Goal: Task Accomplishment & Management: Complete application form

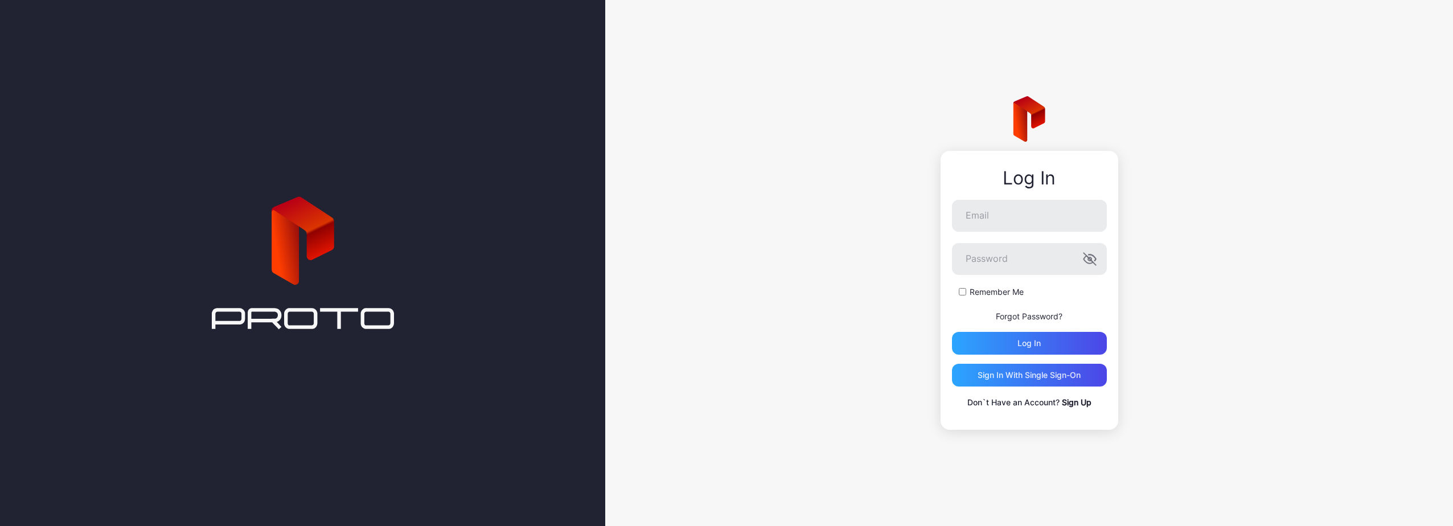
click at [1075, 409] on p "Don`t Have an Account? Sign Up" at bounding box center [1029, 403] width 155 height 14
click at [1072, 402] on link "Sign Up" at bounding box center [1077, 402] width 30 height 10
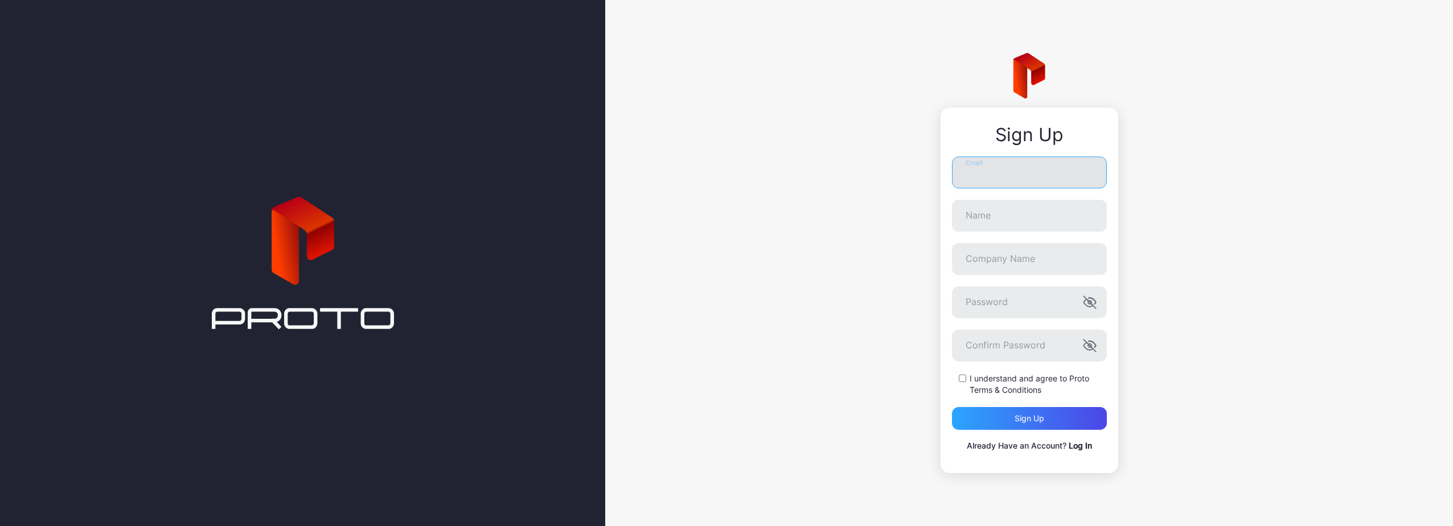
click at [1031, 168] on input "Email" at bounding box center [1029, 173] width 155 height 32
type input "**********"
type input "*"
type input "********"
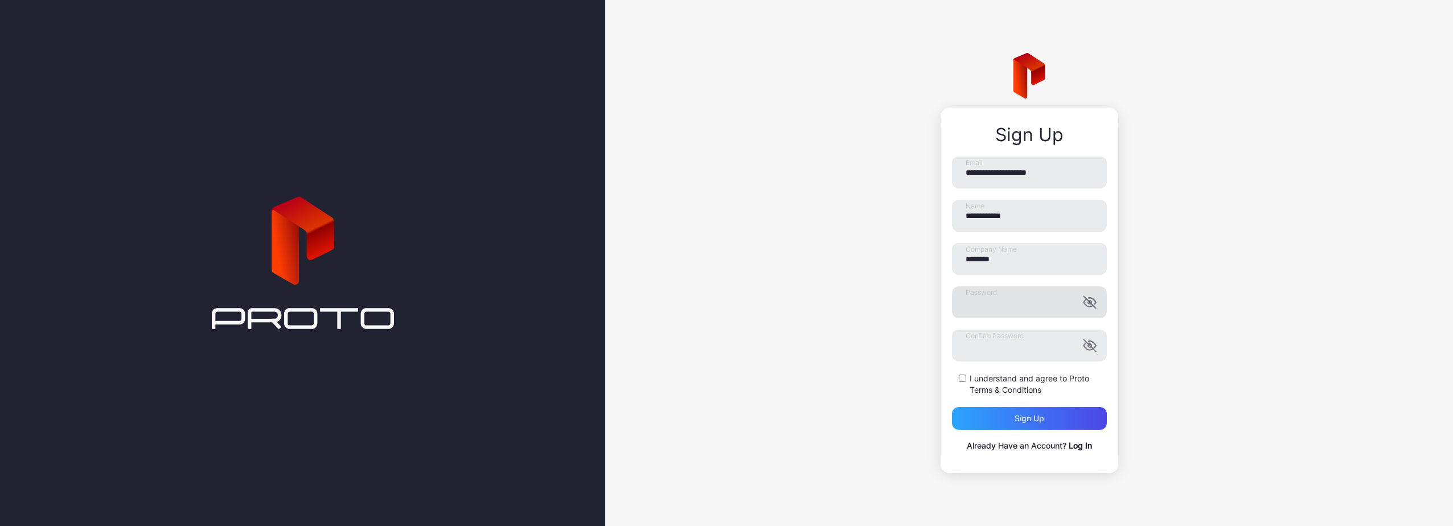
click at [1089, 303] on icon "button" at bounding box center [1089, 303] width 12 height 12
click at [1089, 340] on icon "button" at bounding box center [1090, 346] width 14 height 14
click at [955, 375] on div "I understand and agree to Proto Terms & Conditions" at bounding box center [1029, 384] width 155 height 23
click at [972, 391] on div "I understand and agree to Proto Terms & Conditions" at bounding box center [1029, 384] width 155 height 23
click at [991, 410] on div "Sign up" at bounding box center [1029, 418] width 155 height 23
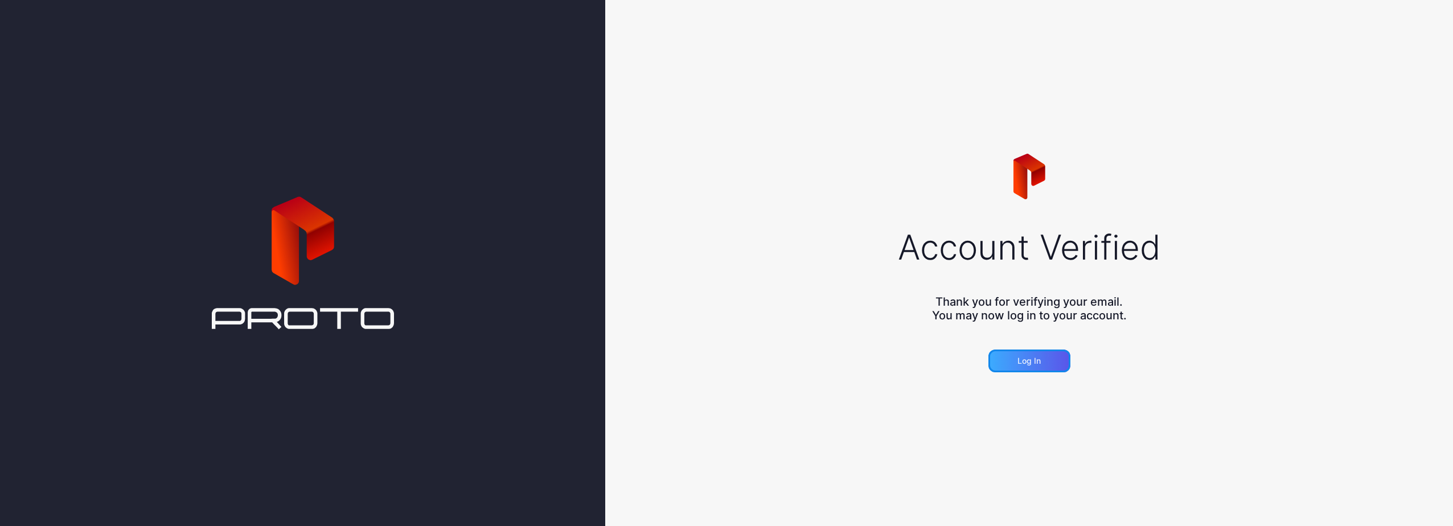
click at [1035, 364] on div "Log in" at bounding box center [1028, 360] width 23 height 9
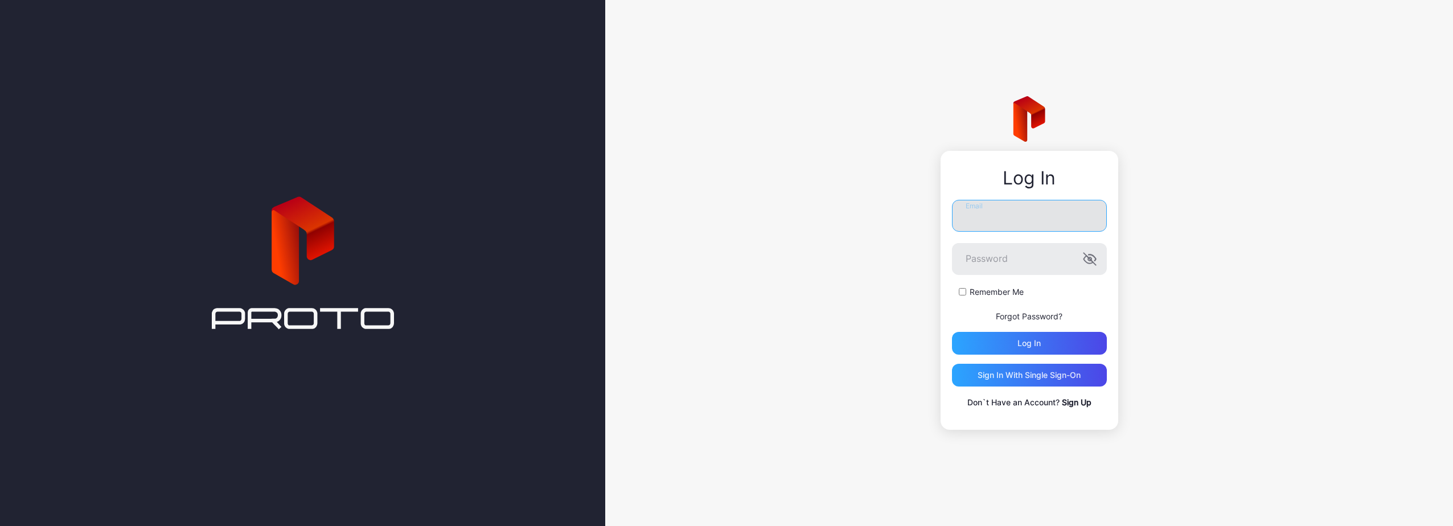
click at [1010, 220] on input "Email" at bounding box center [1029, 216] width 155 height 32
type input "**********"
click at [1091, 258] on label "Password" at bounding box center [1029, 259] width 155 height 32
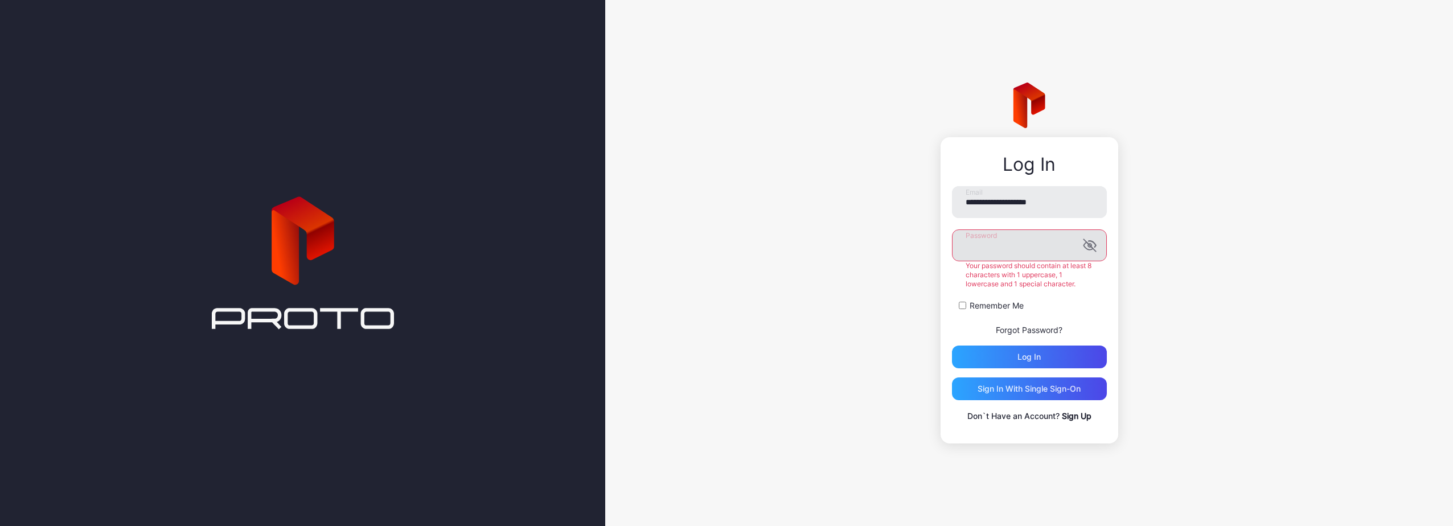
click at [1091, 245] on icon "button" at bounding box center [1089, 245] width 2 height 3
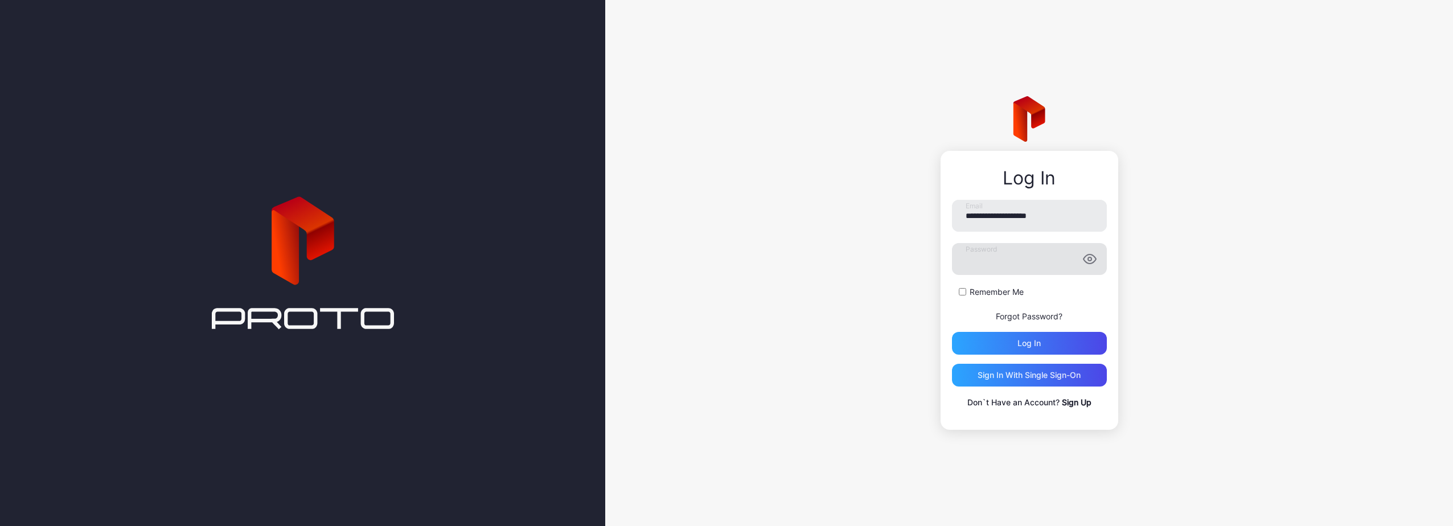
click at [962, 304] on form "**********" at bounding box center [1029, 277] width 155 height 155
click at [1009, 335] on div "Log in" at bounding box center [1029, 343] width 155 height 23
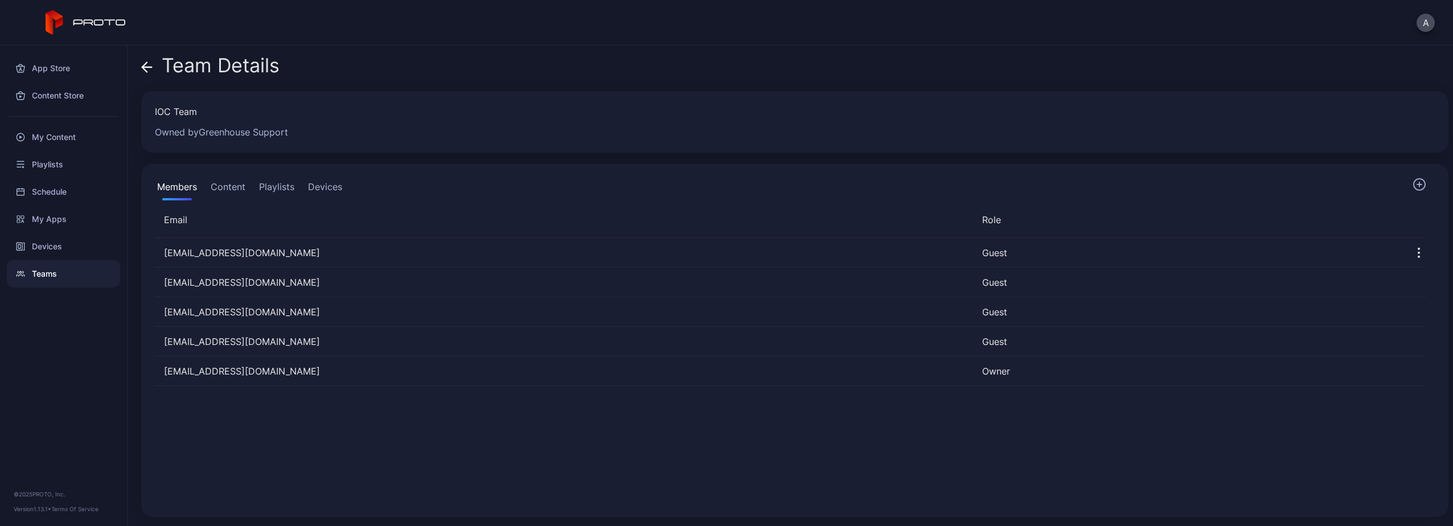
click at [237, 192] on button "Content" at bounding box center [227, 189] width 39 height 23
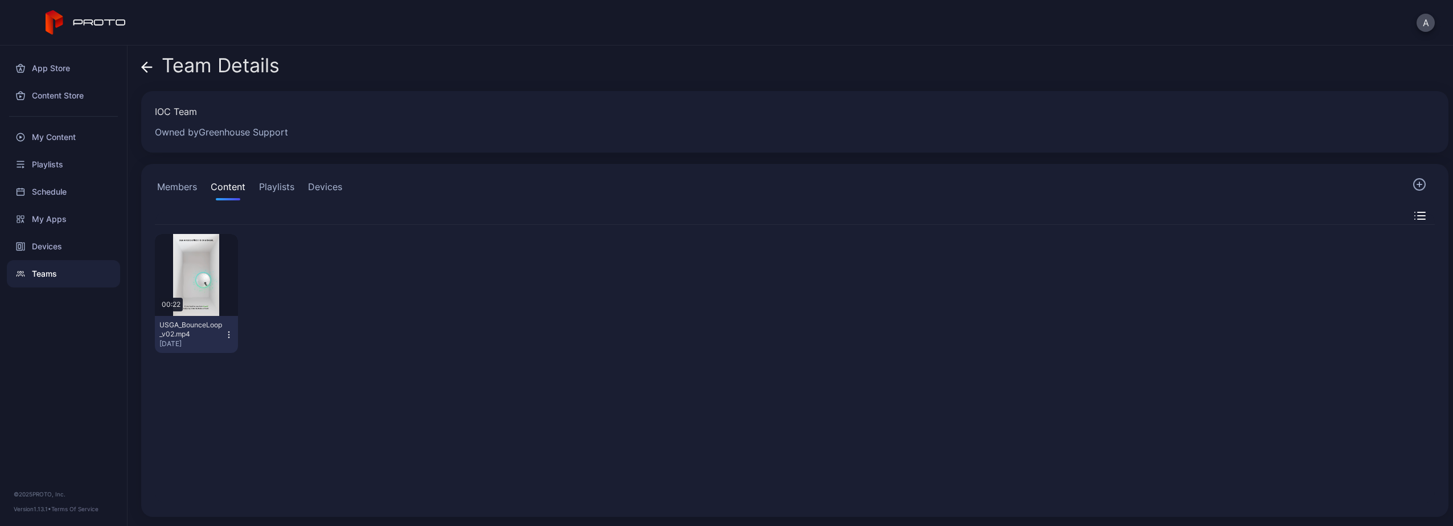
click at [281, 191] on button "Playlists" at bounding box center [277, 189] width 40 height 23
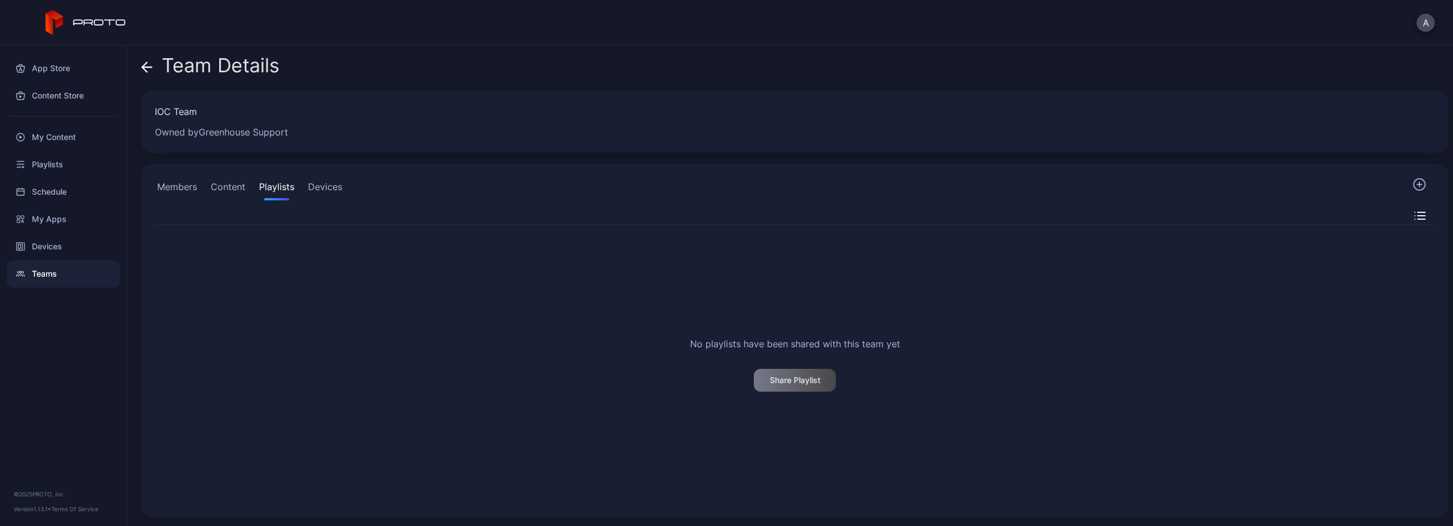
click at [326, 184] on button "Devices" at bounding box center [325, 189] width 39 height 23
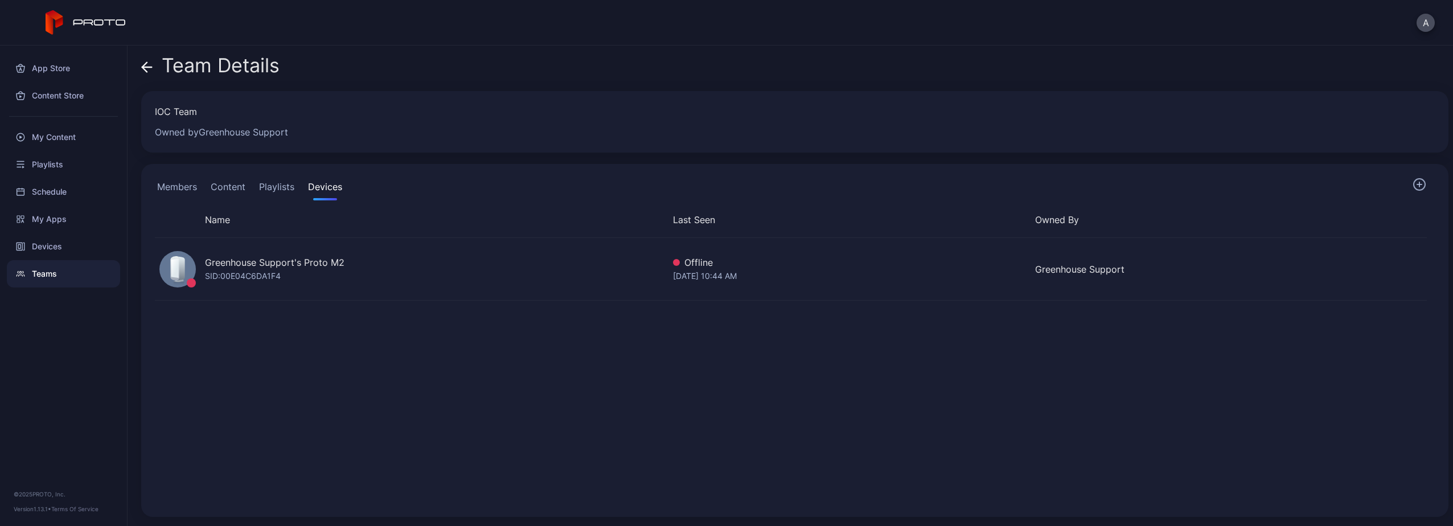
click at [189, 188] on button "Members" at bounding box center [177, 189] width 44 height 23
